Goal: Task Accomplishment & Management: Use online tool/utility

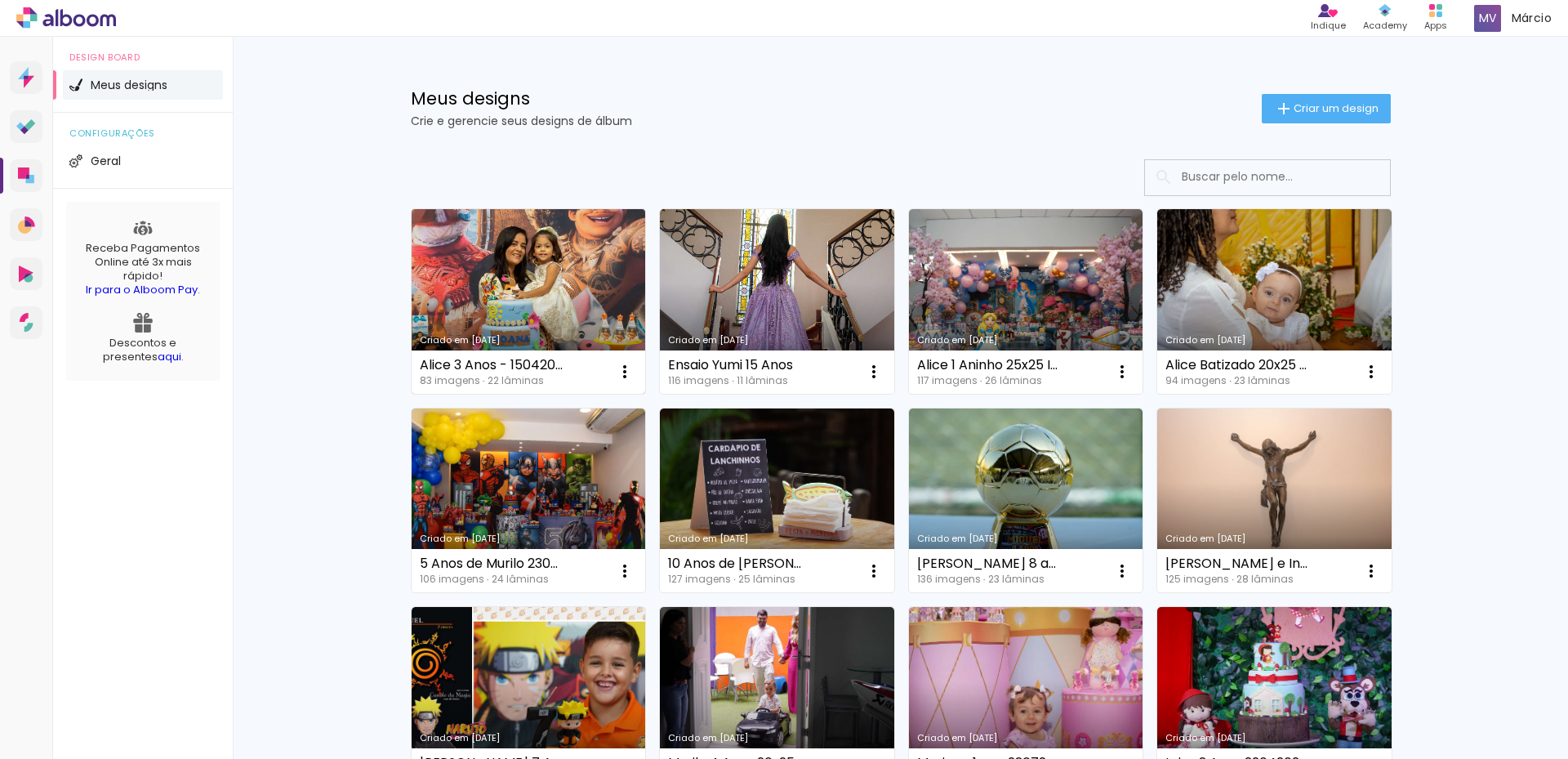
click at [525, 265] on link "Criado em [DATE]" at bounding box center [528, 301] width 234 height 184
